Goal: Task Accomplishment & Management: Manage account settings

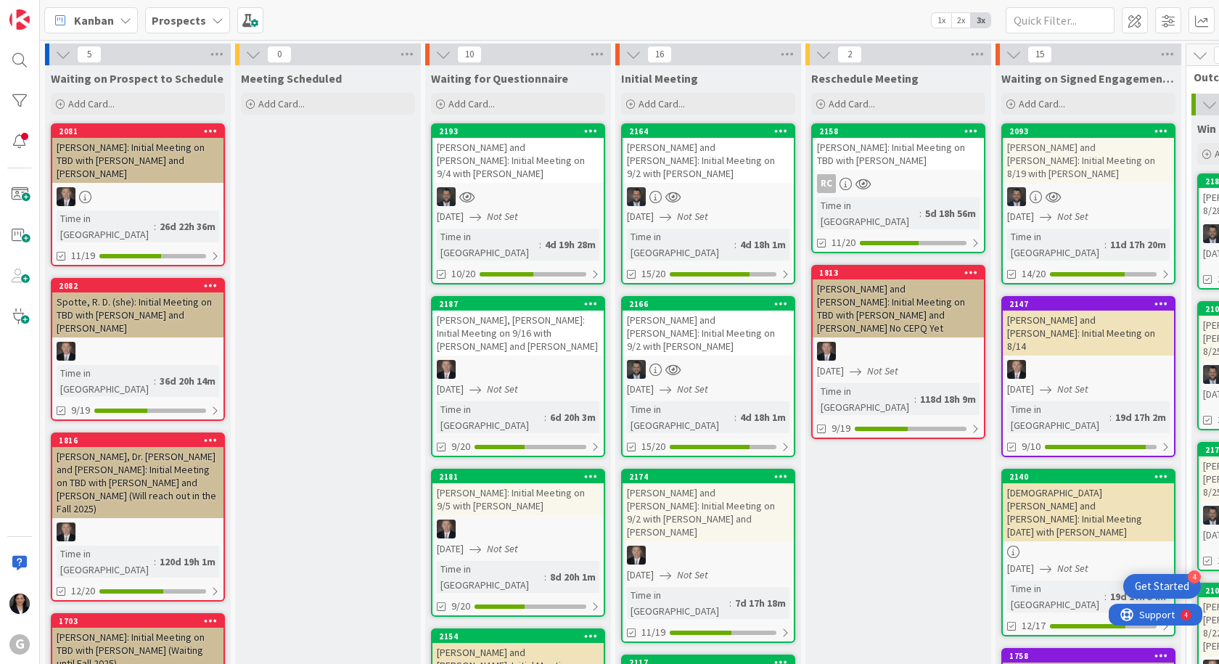
click at [701, 311] on div "[PERSON_NAME] and [PERSON_NAME]: Initial Meeting on 9/2 with [PERSON_NAME]" at bounding box center [708, 333] width 171 height 45
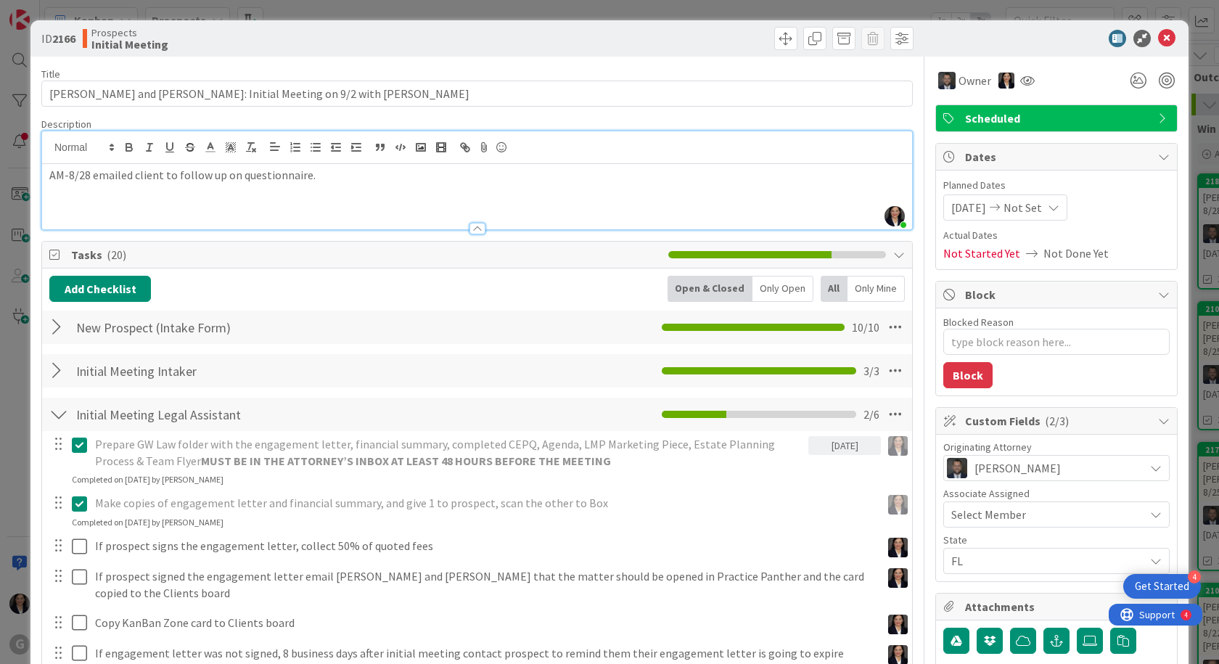
click at [47, 146] on div "[PERSON_NAME] just joined AM-8/28 emailed client to follow up on questionnaire." at bounding box center [477, 180] width 870 height 98
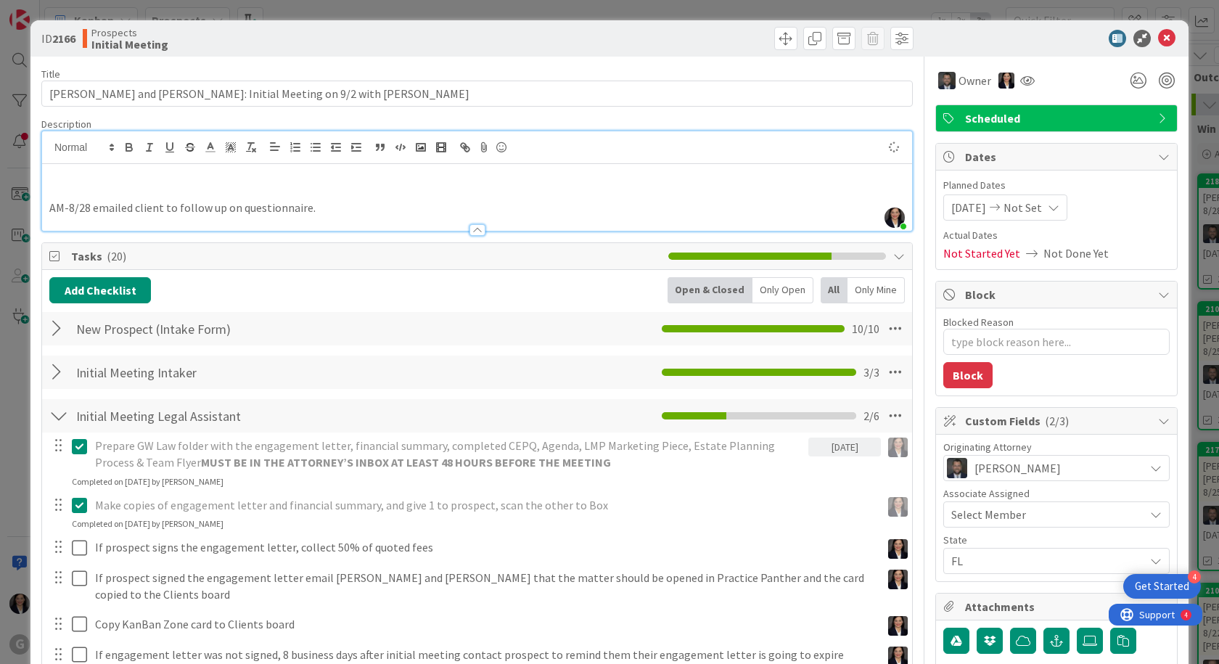
type textarea "x"
click at [98, 186] on p at bounding box center [477, 192] width 856 height 17
click at [59, 179] on p at bounding box center [477, 175] width 856 height 17
click at [49, 168] on p "AM: [DATE]: client was a no show... called and left vm to reschedule." at bounding box center [477, 175] width 856 height 17
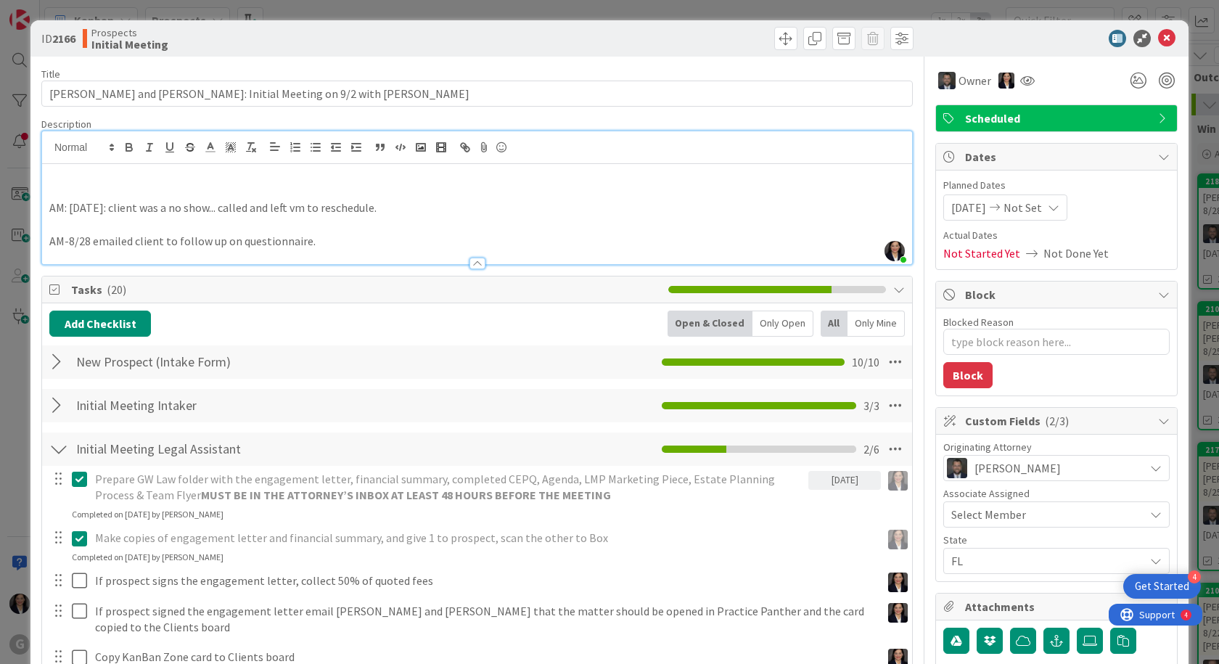
click at [85, 179] on p at bounding box center [477, 175] width 856 height 17
type textarea "x"
click at [961, 210] on span "[DATE]" at bounding box center [969, 207] width 35 height 17
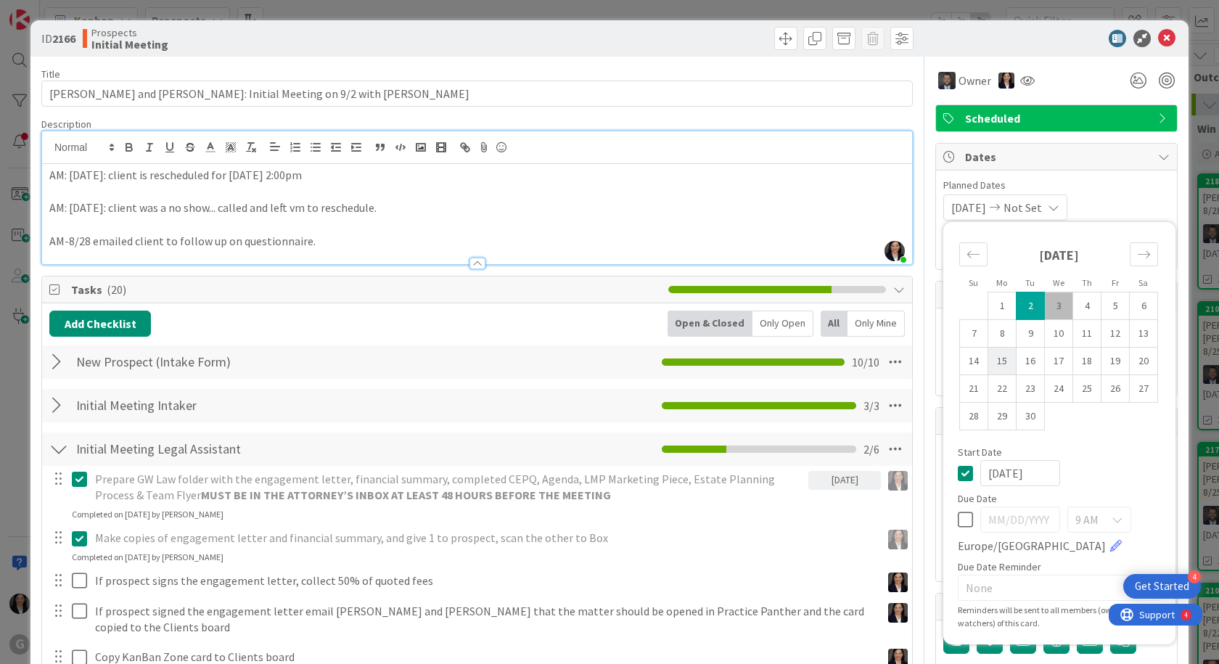
click at [997, 361] on td "15" at bounding box center [1003, 362] width 28 height 28
type input "[DATE]"
click at [1082, 190] on span "Planned Dates" at bounding box center [1057, 185] width 226 height 15
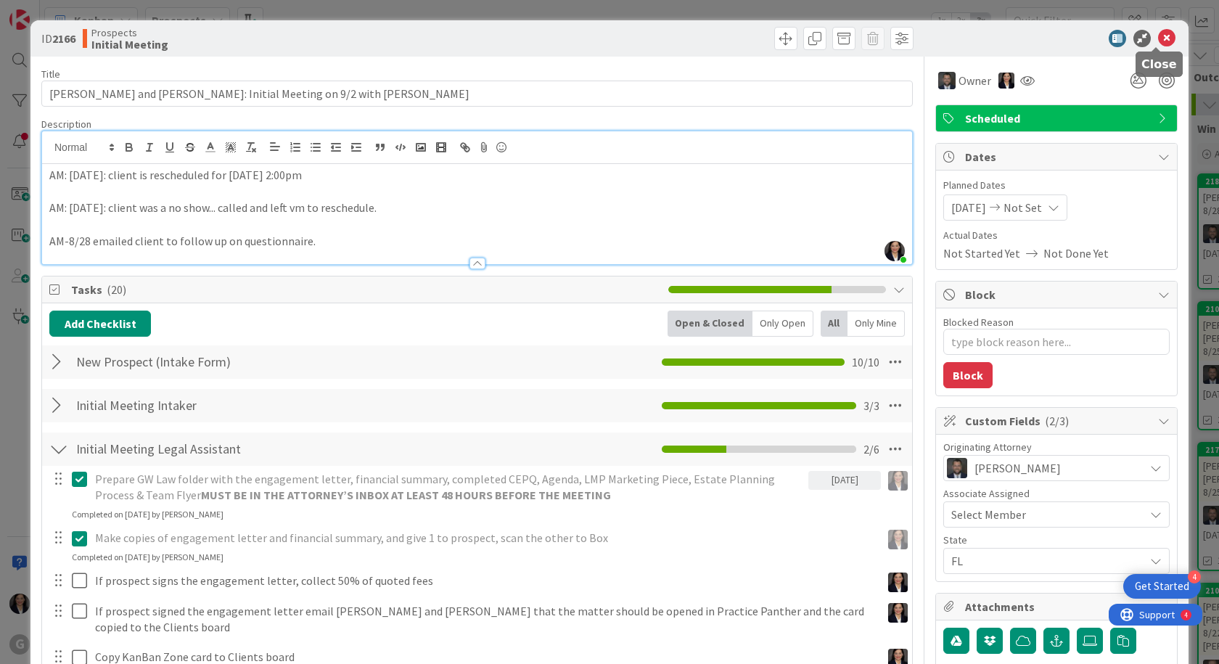
click at [1163, 42] on icon at bounding box center [1166, 38] width 17 height 17
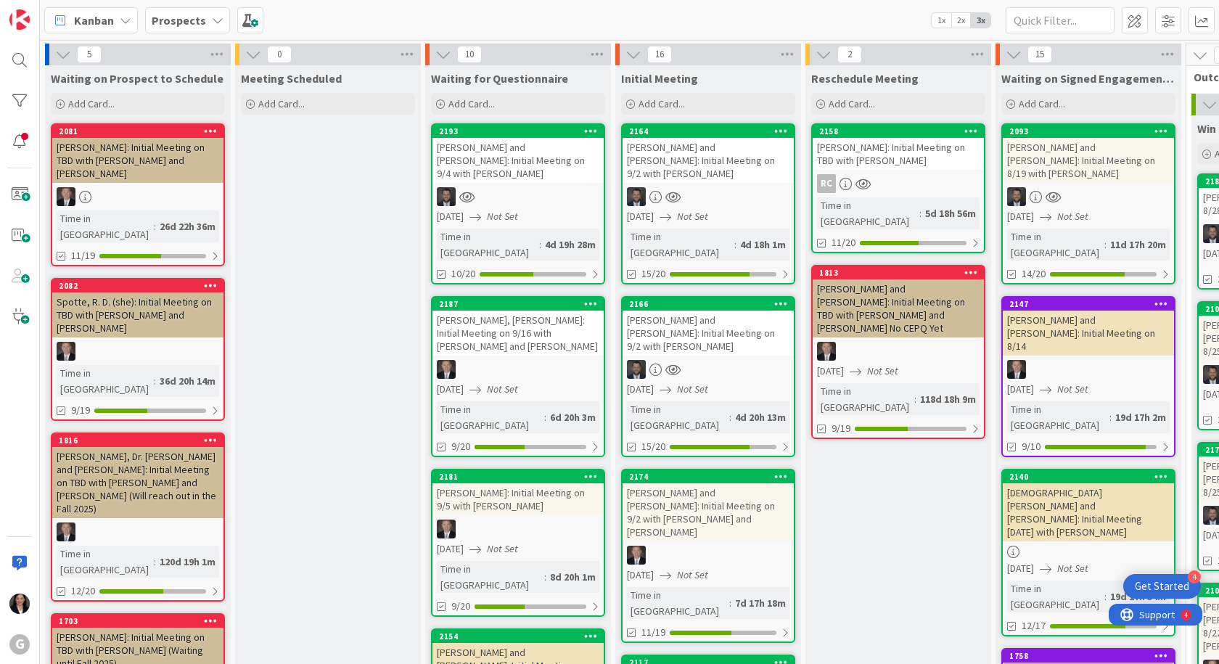
click at [704, 311] on div "[PERSON_NAME] and [PERSON_NAME]: Initial Meeting on 9/2 with [PERSON_NAME]" at bounding box center [708, 333] width 171 height 45
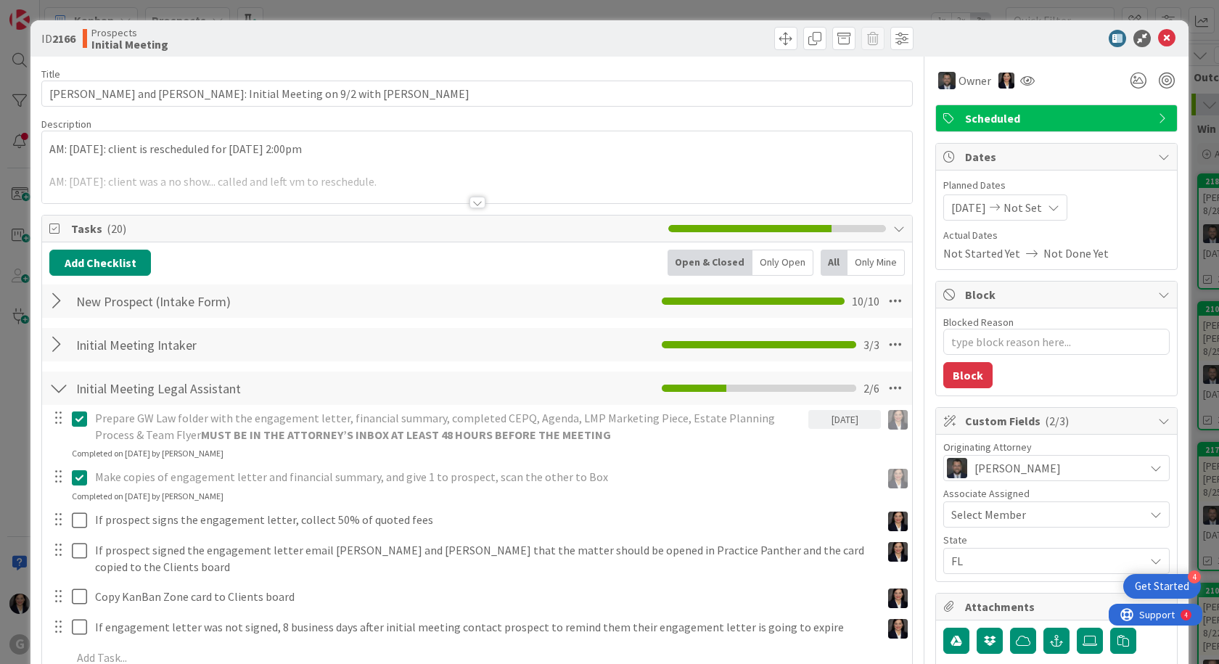
type textarea "x"
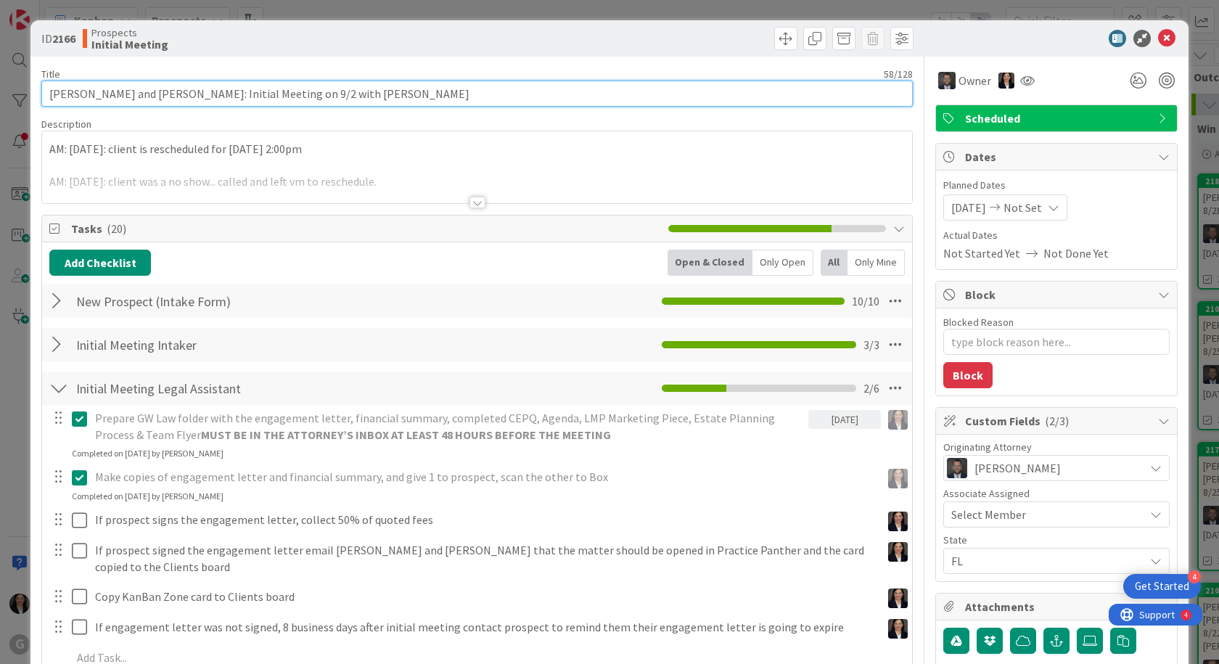
click at [279, 95] on input "[PERSON_NAME] and [PERSON_NAME]: Initial Meeting on 9/2 with [PERSON_NAME]" at bounding box center [477, 94] width 872 height 26
type input "[PERSON_NAME] and [PERSON_NAME]: Initial Meeting on 9/2with [PERSON_NAME]"
type textarea "x"
type input "[PERSON_NAME] and [PERSON_NAME]: Initial Meeting on 9/with [PERSON_NAME]"
type textarea "x"
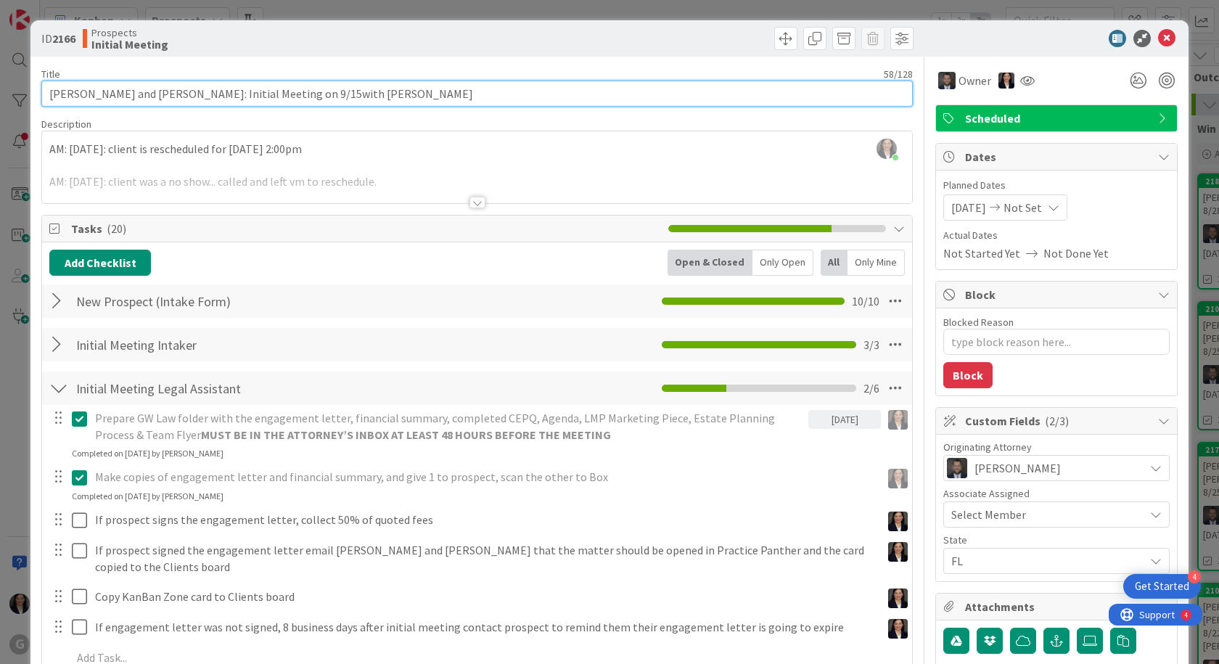
type input "[PERSON_NAME] and [PERSON_NAME]: Initial Meeting on 9/15 with [PERSON_NAME]"
type textarea "x"
type input "[PERSON_NAME] and [PERSON_NAME]: Initial Meeting on 9/15 with [PERSON_NAME]"
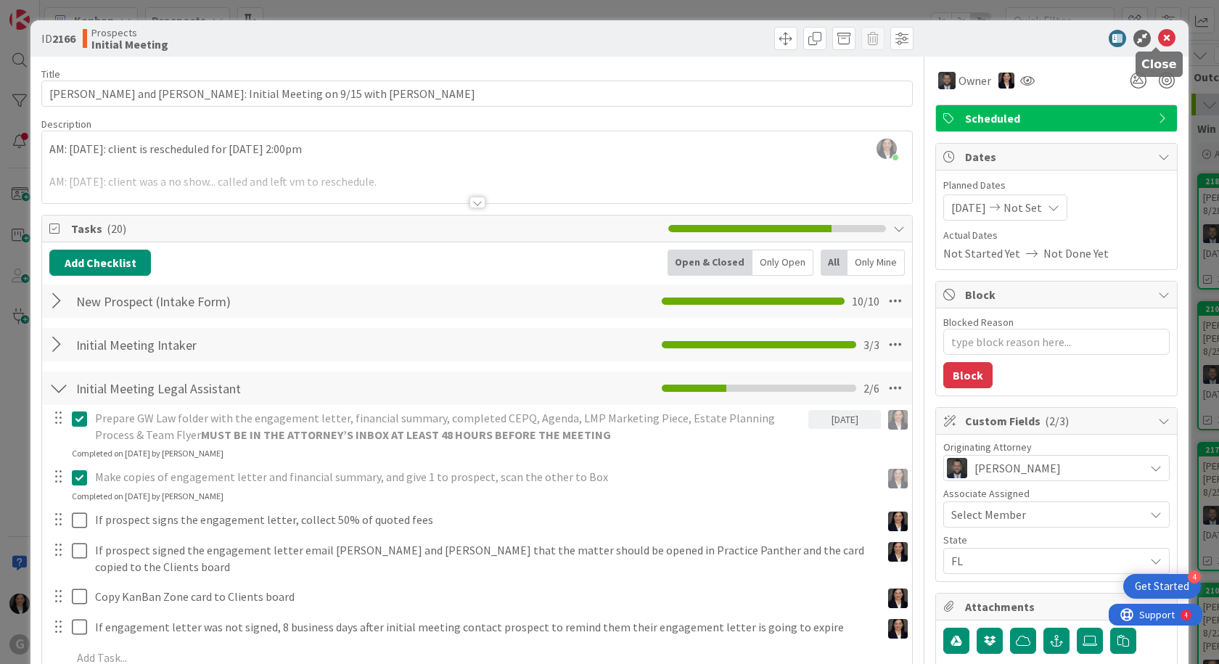
click at [1159, 34] on icon at bounding box center [1166, 38] width 17 height 17
